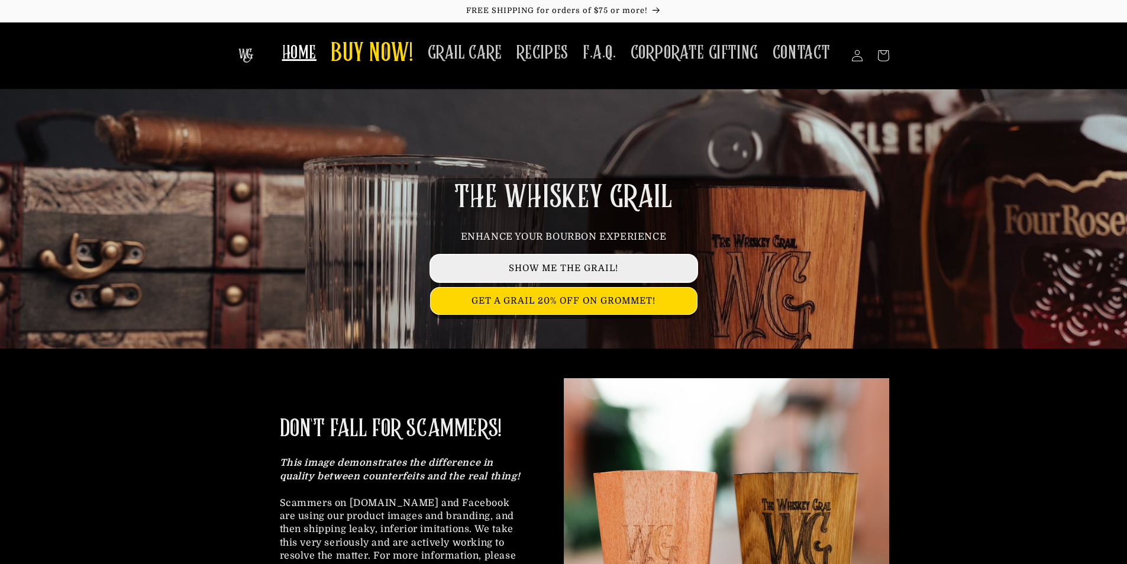
click at [609, 261] on link "SHOW ME THE GRAIL!" at bounding box center [564, 268] width 266 height 27
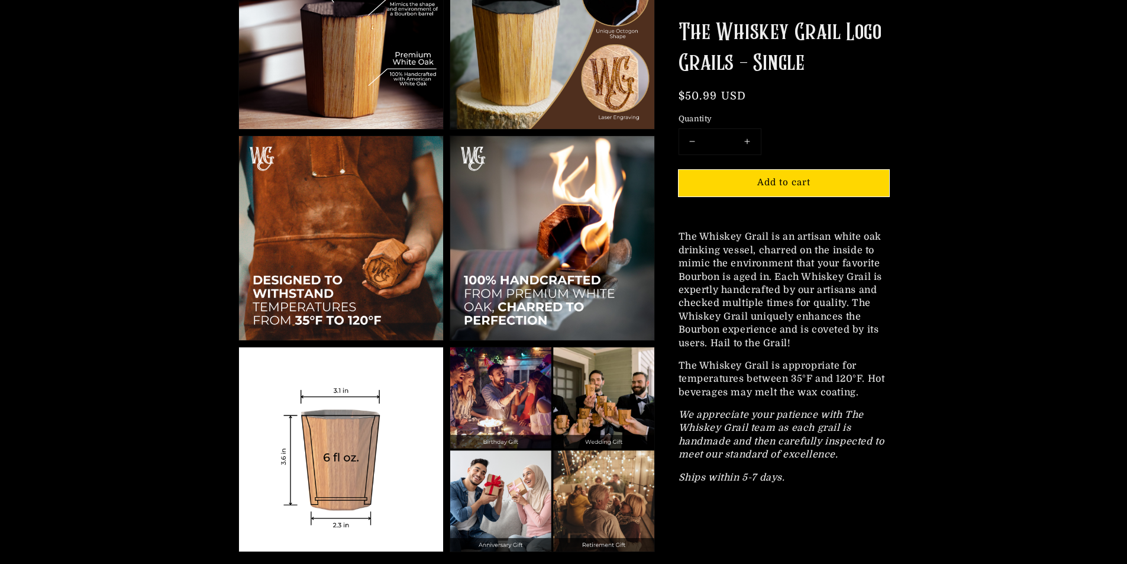
scroll to position [1006, 0]
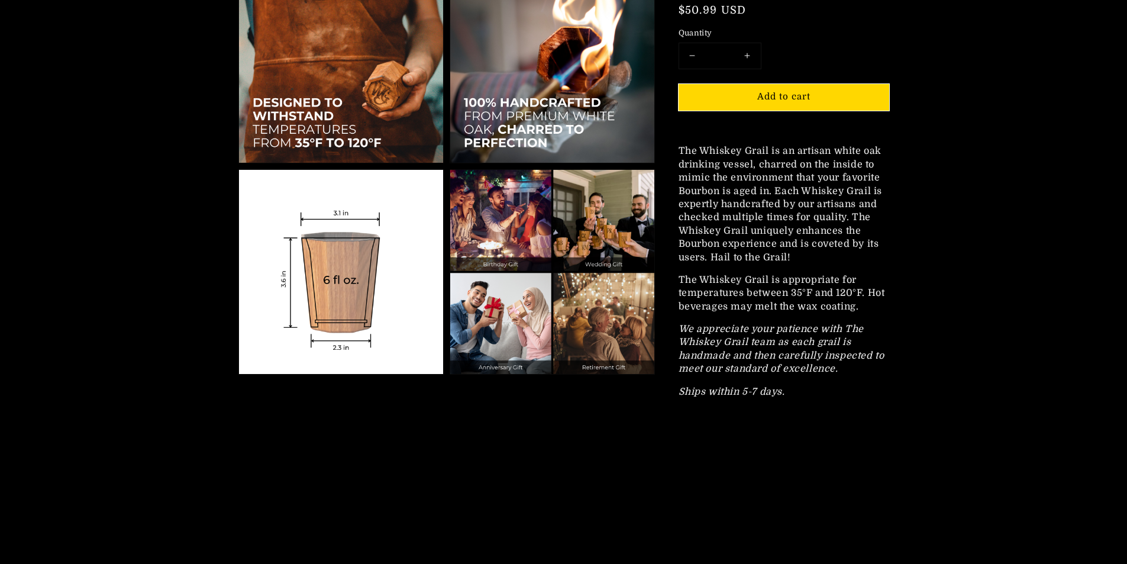
drag, startPoint x: 350, startPoint y: 276, endPoint x: 290, endPoint y: 282, distance: 60.6
click at [290, 282] on img at bounding box center [341, 272] width 204 height 204
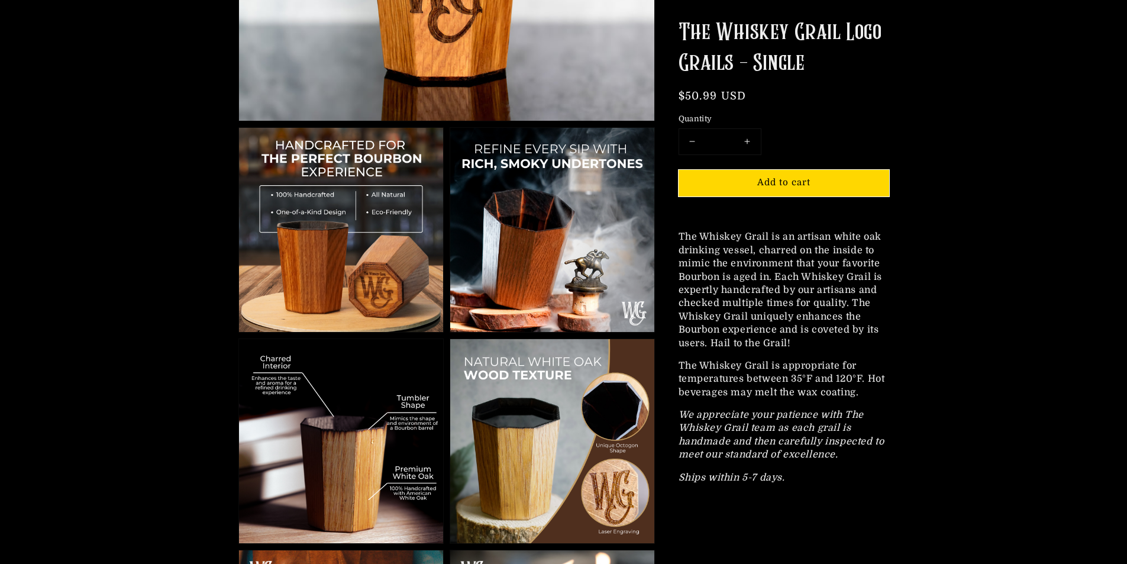
scroll to position [473, 0]
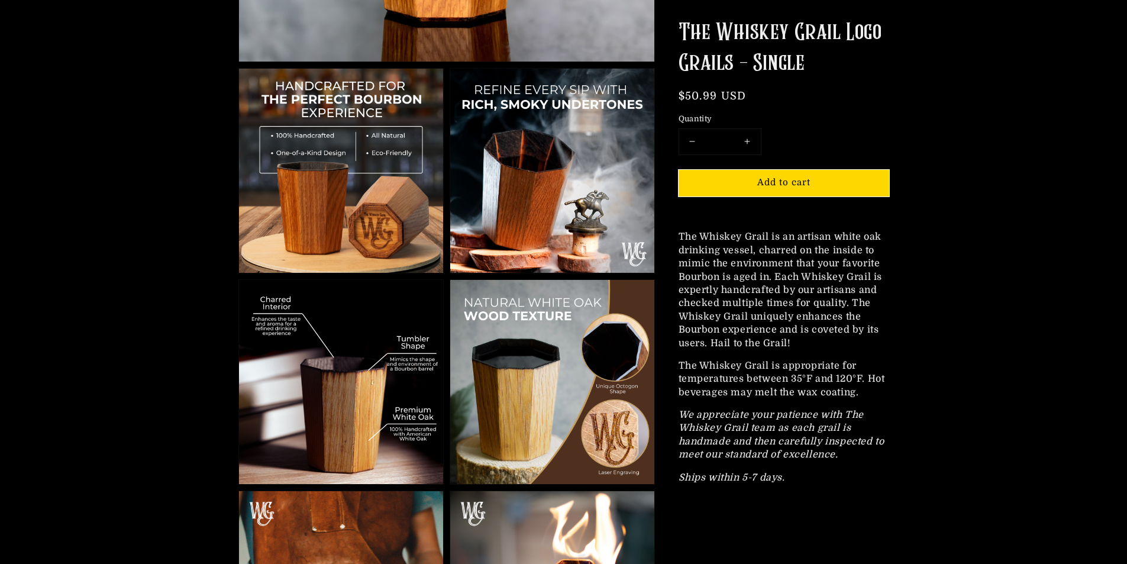
click at [375, 222] on img at bounding box center [341, 171] width 204 height 204
click at [532, 197] on img at bounding box center [552, 171] width 204 height 204
click at [636, 343] on img at bounding box center [552, 382] width 204 height 204
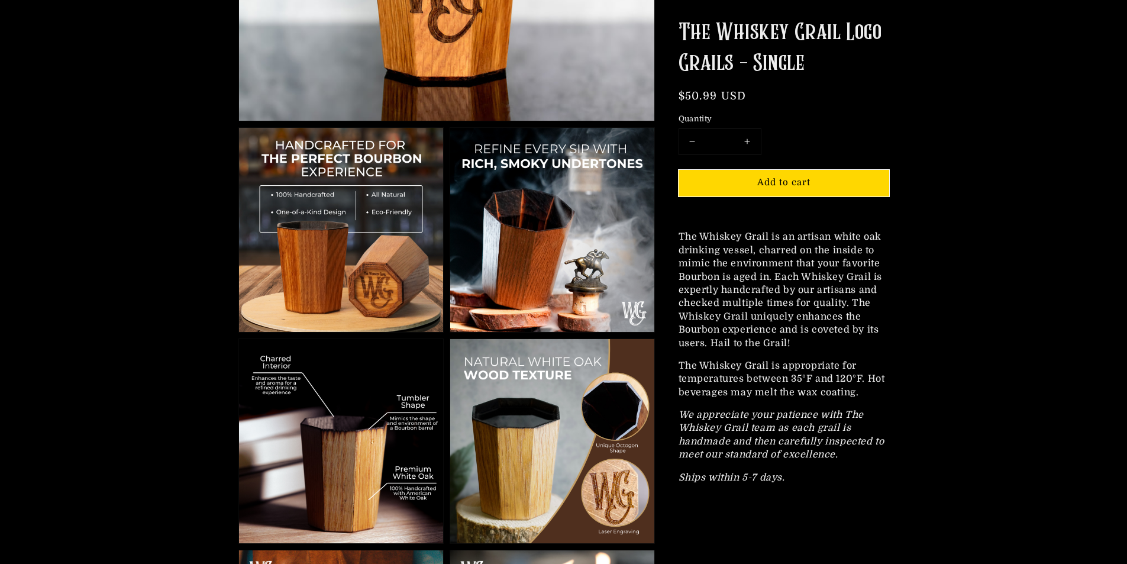
scroll to position [532, 0]
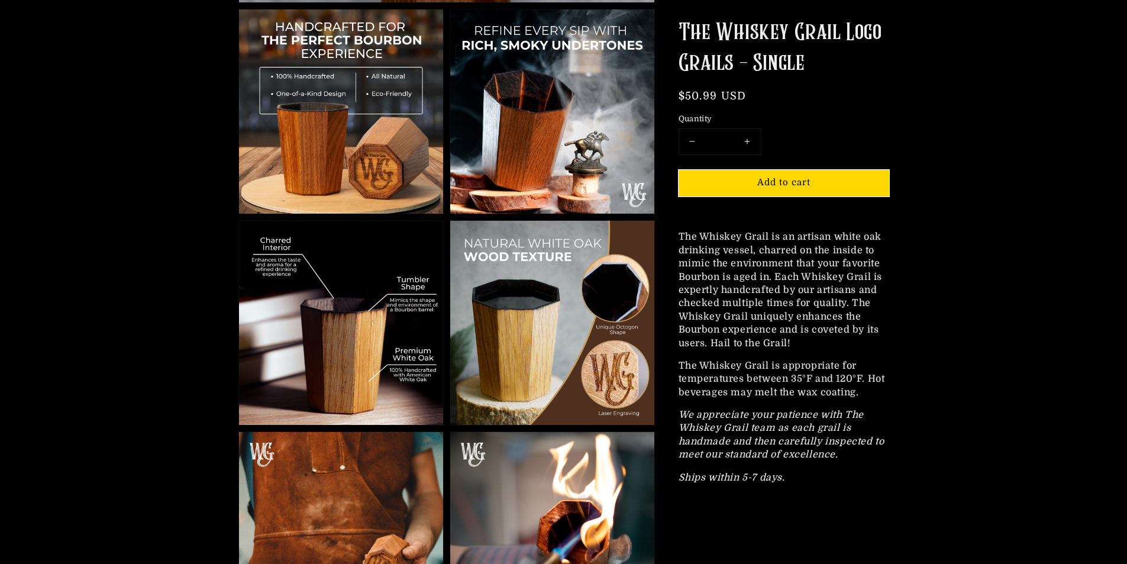
click at [602, 299] on img at bounding box center [552, 323] width 204 height 204
click at [602, 300] on img at bounding box center [552, 323] width 204 height 204
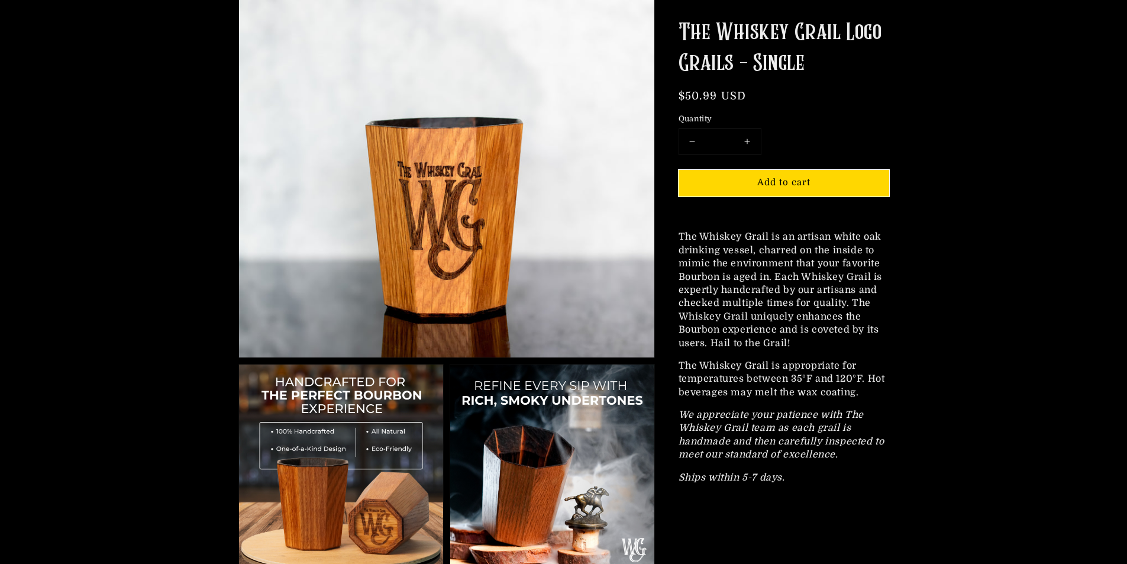
scroll to position [414, 0]
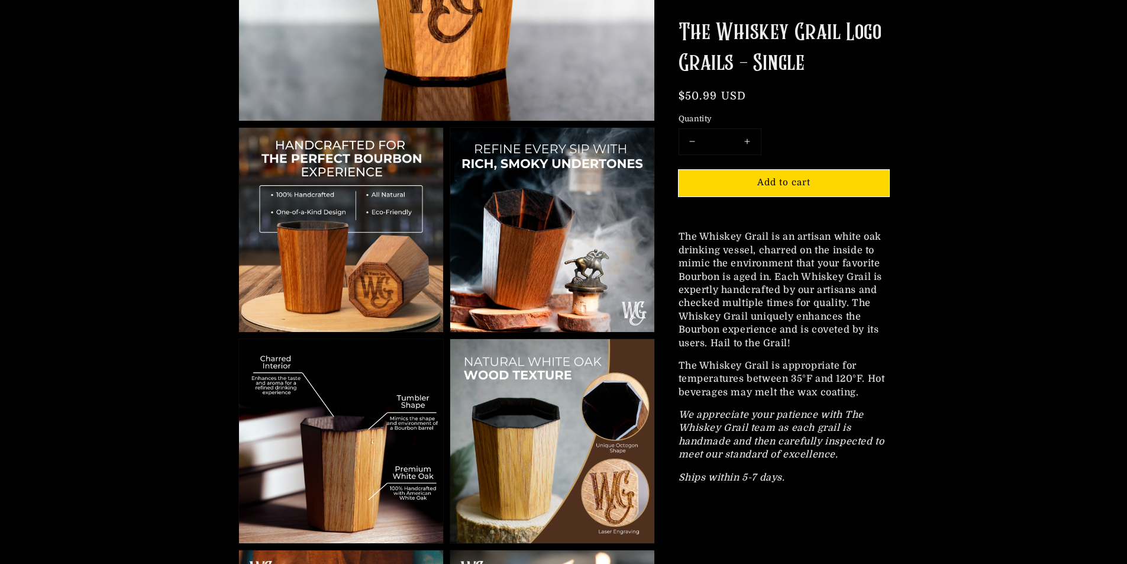
click at [612, 411] on img at bounding box center [552, 441] width 204 height 204
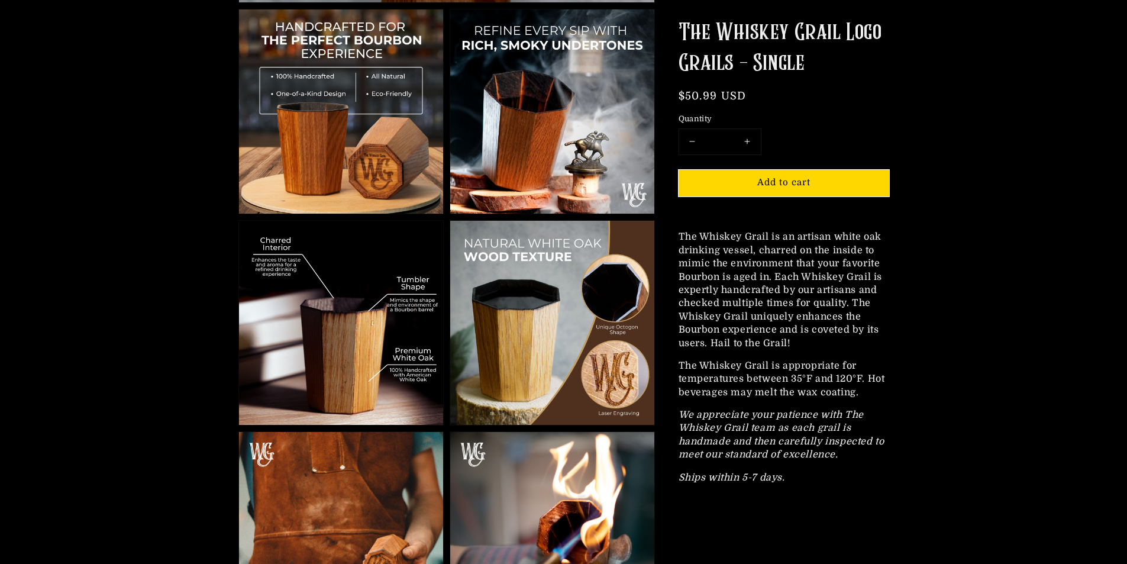
scroll to position [769, 0]
